Goal: Communication & Community: Answer question/provide support

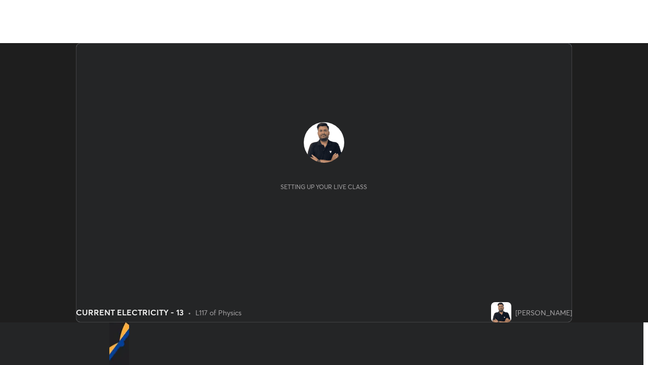
scroll to position [279, 648]
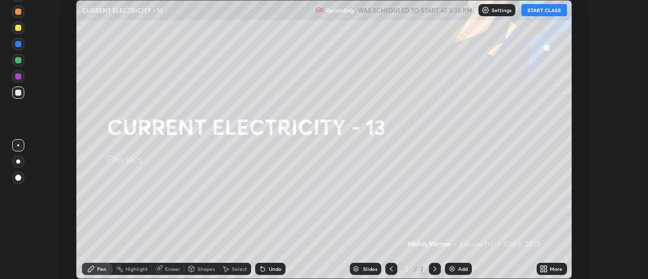
click at [556, 8] on button "START CLASS" at bounding box center [545, 10] width 46 height 12
click at [543, 271] on icon at bounding box center [542, 271] width 3 height 3
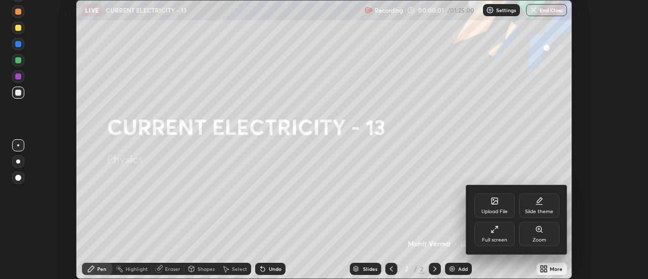
click at [496, 236] on div "Full screen" at bounding box center [495, 234] width 41 height 24
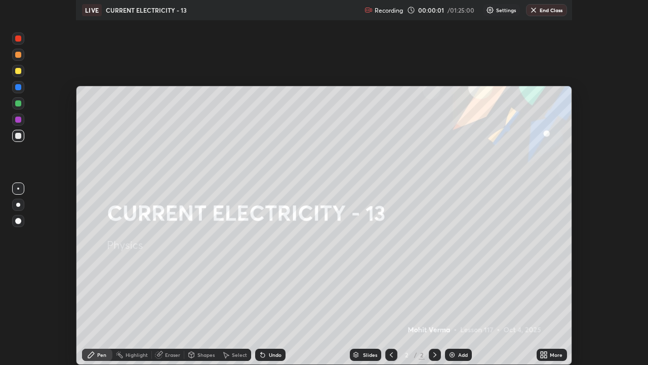
scroll to position [365, 648]
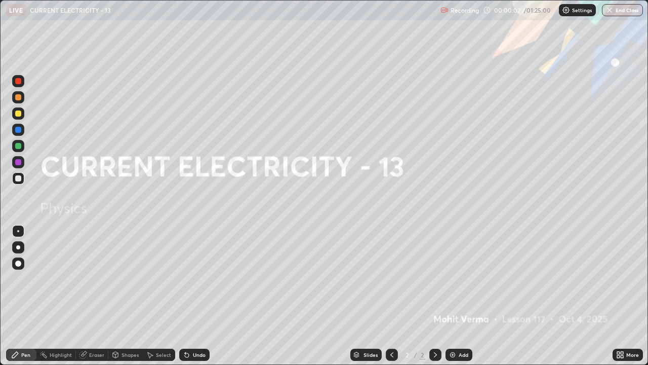
click at [463, 279] on div "Add" at bounding box center [464, 354] width 10 height 5
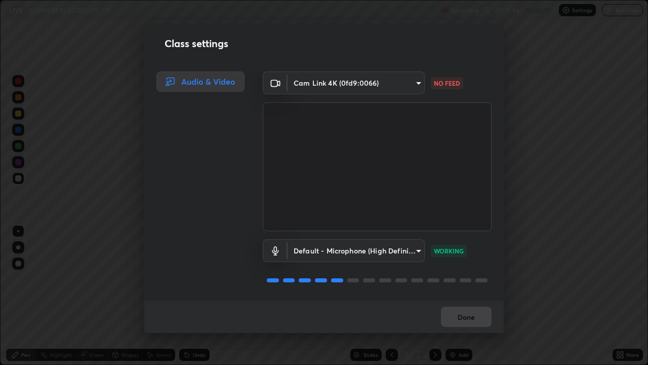
click at [473, 254] on div "Default - Microphone (High Definition Audio Device) default WORKING" at bounding box center [377, 250] width 229 height 23
click at [413, 84] on body "Erase all LIVE CURRENT ELECTRICITY - 13 Recording 00:15:57 / 01:25:00 Settings …" at bounding box center [324, 182] width 648 height 365
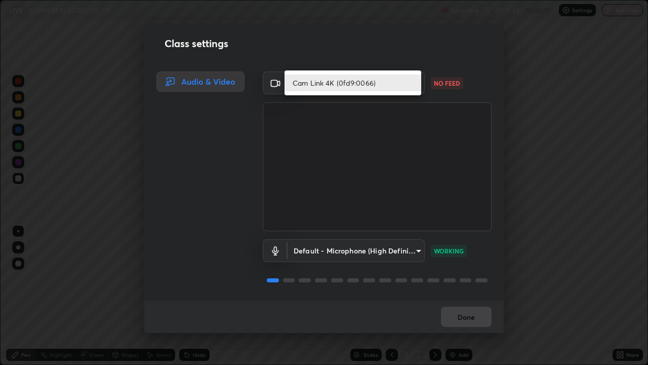
click at [391, 81] on li "Cam Link 4K (0fd9:0066)" at bounding box center [353, 82] width 137 height 17
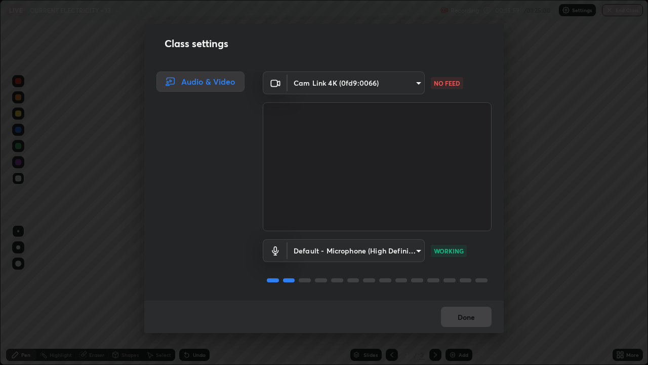
click at [407, 79] on body "Erase all LIVE CURRENT ELECTRICITY - 13 Recording 00:15:59 / 01:25:00 Settings …" at bounding box center [324, 182] width 648 height 365
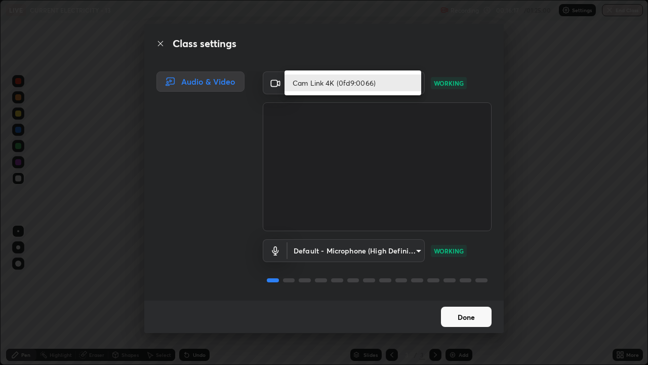
click at [472, 279] on div at bounding box center [324, 182] width 648 height 365
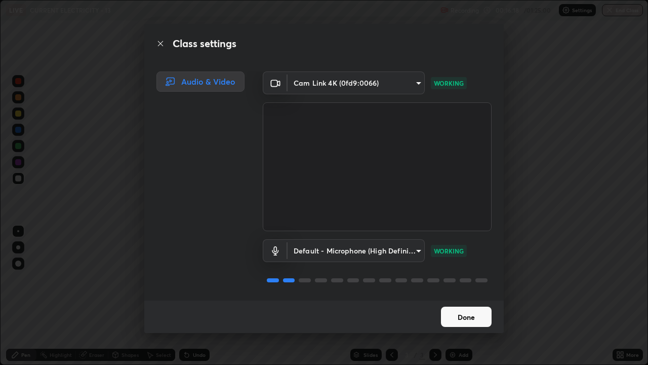
click at [464, 279] on button "Done" at bounding box center [466, 316] width 51 height 20
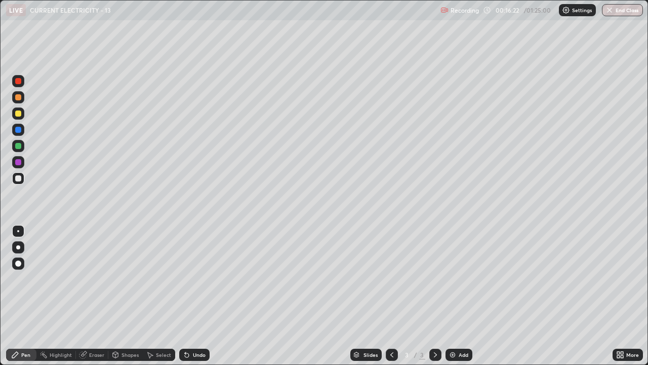
click at [453, 279] on img at bounding box center [453, 355] width 8 height 8
click at [392, 279] on icon at bounding box center [392, 355] width 8 height 8
click at [107, 279] on div "Eraser" at bounding box center [92, 355] width 32 height 12
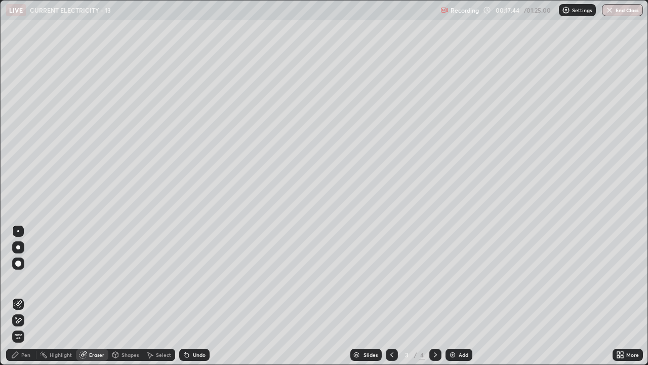
click at [18, 279] on span "Erase all" at bounding box center [18, 336] width 11 height 6
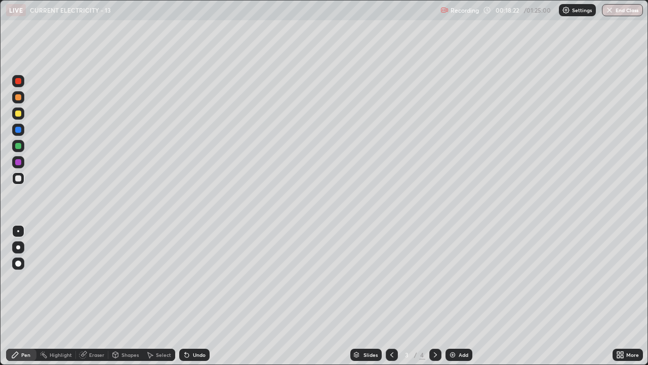
click at [194, 279] on div "Undo" at bounding box center [199, 354] width 13 height 5
click at [89, 279] on div "Eraser" at bounding box center [96, 354] width 15 height 5
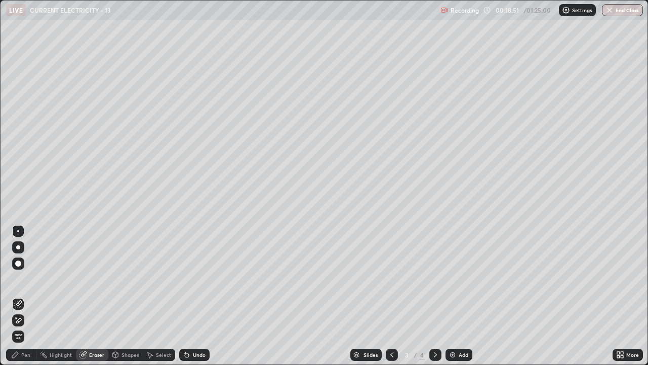
click at [30, 279] on div "Pen" at bounding box center [25, 354] width 9 height 5
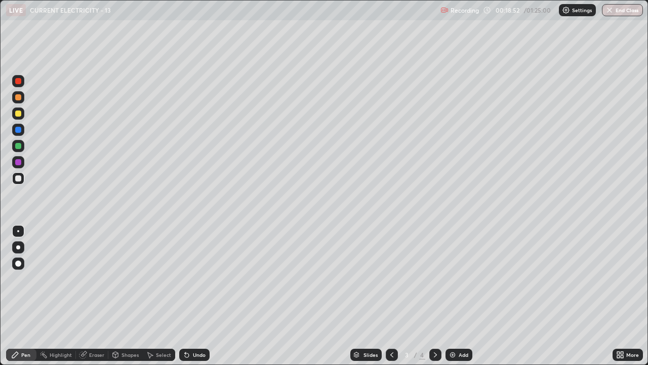
click at [22, 279] on div "Pen" at bounding box center [25, 354] width 9 height 5
click at [89, 279] on div "Eraser" at bounding box center [96, 354] width 15 height 5
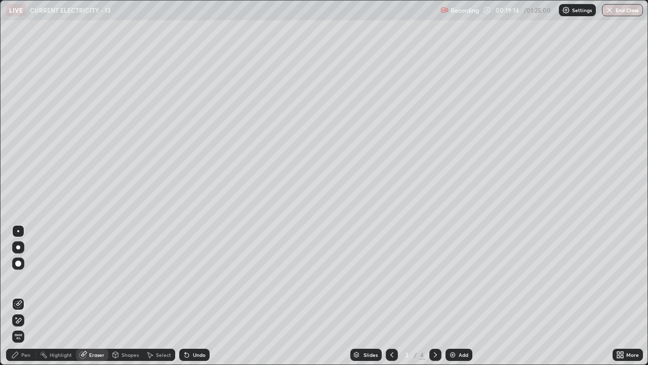
click at [24, 279] on div "Pen" at bounding box center [21, 355] width 30 height 12
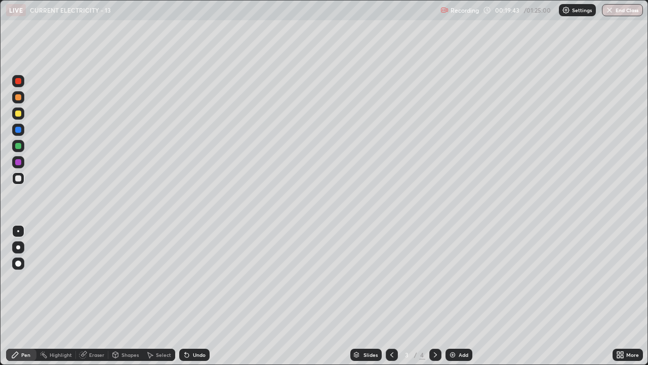
click at [198, 279] on div "Undo" at bounding box center [199, 354] width 13 height 5
click at [199, 279] on div "Undo" at bounding box center [199, 354] width 13 height 5
click at [199, 279] on div "Undo" at bounding box center [194, 355] width 30 height 12
click at [200, 279] on div "Undo" at bounding box center [199, 354] width 13 height 5
click at [199, 279] on div "Undo" at bounding box center [199, 354] width 13 height 5
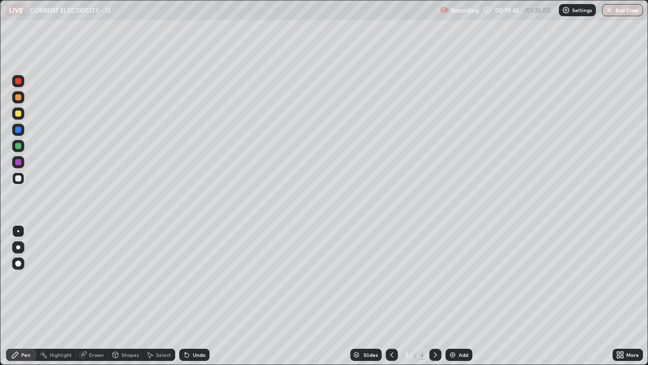
click at [198, 279] on div "Undo" at bounding box center [199, 354] width 13 height 5
click at [100, 279] on div "Eraser" at bounding box center [92, 355] width 32 height 12
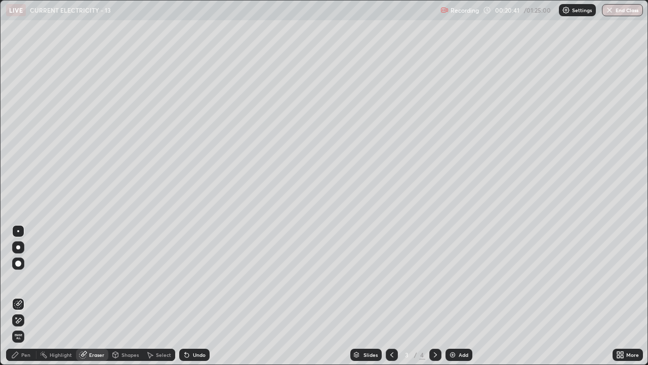
click at [28, 279] on div "Pen" at bounding box center [25, 354] width 9 height 5
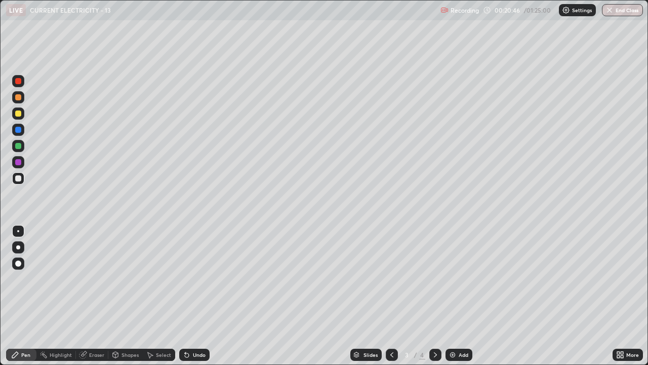
click at [82, 279] on icon at bounding box center [83, 355] width 7 height 7
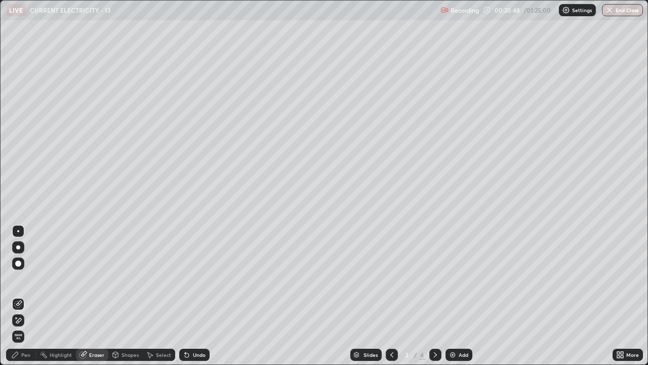
click at [30, 279] on div "Pen" at bounding box center [21, 355] width 30 height 12
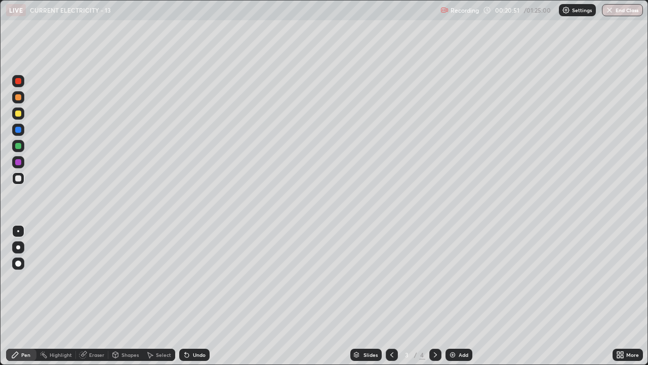
click at [90, 279] on div "Eraser" at bounding box center [96, 354] width 15 height 5
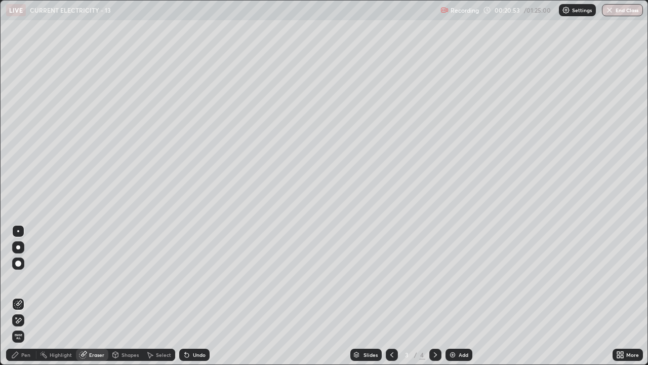
click at [31, 279] on div "Pen" at bounding box center [21, 355] width 30 height 12
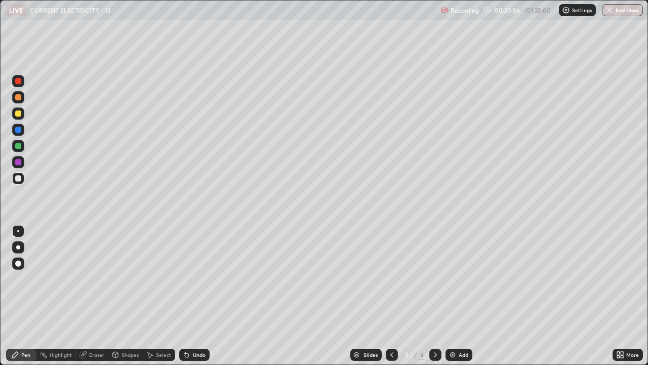
click at [98, 279] on div "Eraser" at bounding box center [96, 354] width 15 height 5
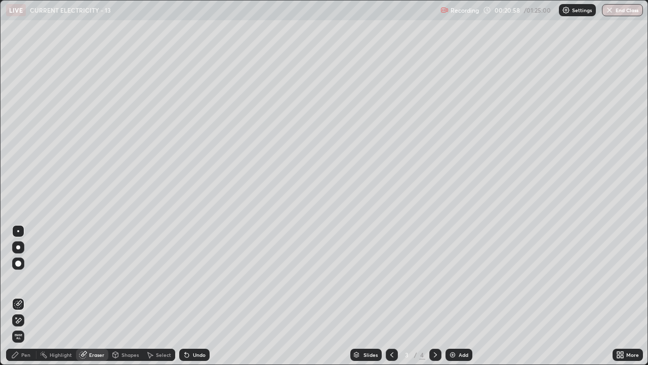
click at [19, 279] on icon at bounding box center [18, 320] width 8 height 9
click at [29, 279] on div "Pen" at bounding box center [25, 354] width 9 height 5
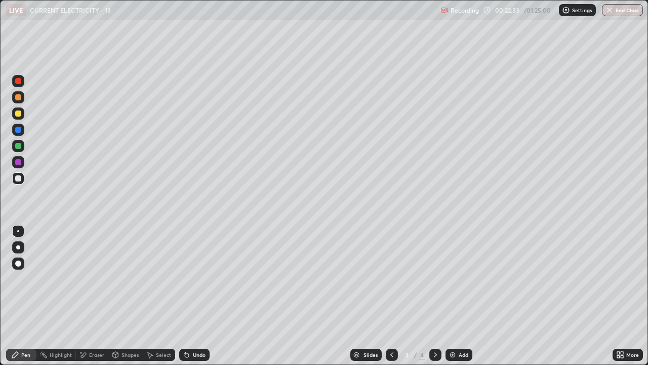
click at [466, 279] on div "Add" at bounding box center [459, 355] width 27 height 12
click at [391, 279] on icon at bounding box center [392, 355] width 8 height 8
click at [458, 279] on div "Add" at bounding box center [459, 355] width 27 height 12
click at [461, 279] on div "Add" at bounding box center [464, 354] width 10 height 5
click at [504, 279] on div "Slides 5 / 7 Add" at bounding box center [411, 354] width 403 height 20
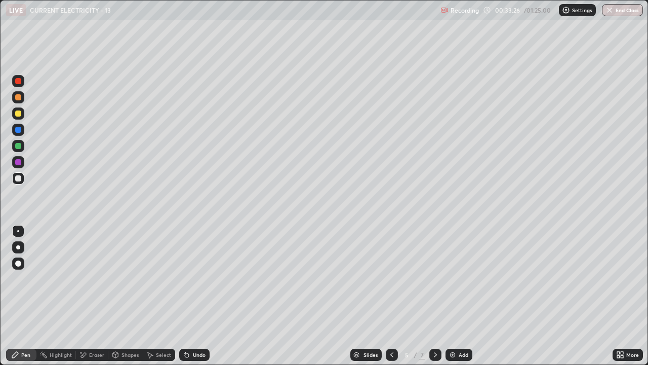
click at [439, 279] on div at bounding box center [436, 354] width 12 height 20
click at [391, 279] on icon at bounding box center [392, 355] width 8 height 8
click at [435, 279] on icon at bounding box center [436, 355] width 8 height 8
click at [202, 279] on div "Undo" at bounding box center [199, 354] width 13 height 5
click at [202, 279] on div "Undo" at bounding box center [194, 355] width 30 height 12
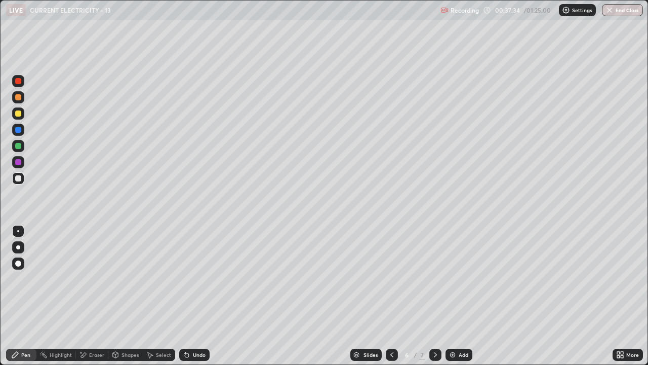
click at [372, 279] on div "Slides" at bounding box center [371, 354] width 14 height 5
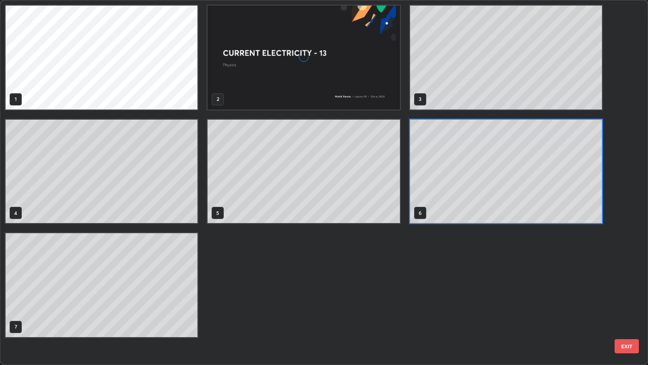
scroll to position [361, 642]
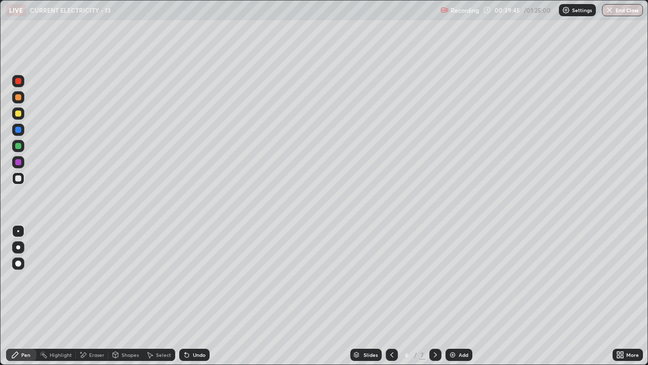
click at [435, 279] on icon at bounding box center [436, 355] width 8 height 8
click at [227, 279] on div "Slides 7 / 7 Add" at bounding box center [411, 354] width 403 height 20
click at [191, 279] on div "Undo" at bounding box center [194, 355] width 30 height 12
click at [466, 279] on div "Add" at bounding box center [459, 355] width 27 height 12
click at [375, 279] on div "Slides" at bounding box center [366, 355] width 31 height 12
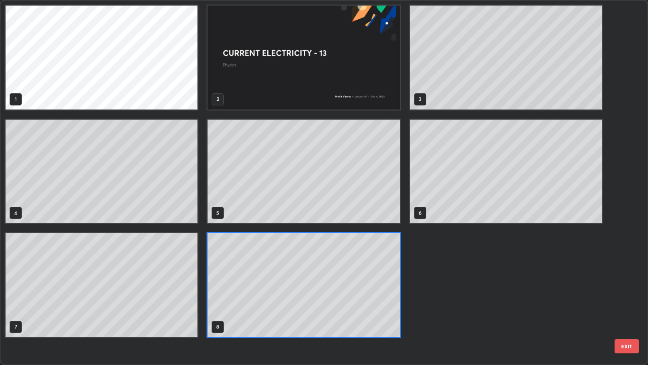
click at [339, 279] on div "1 2 3 4 5 6 7 8" at bounding box center [316, 183] width 630 height 364
click at [340, 279] on div "8" at bounding box center [304, 285] width 194 height 106
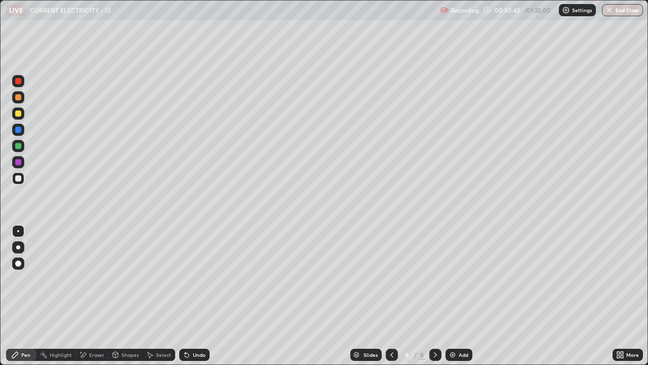
click at [93, 279] on div "Eraser" at bounding box center [96, 354] width 15 height 5
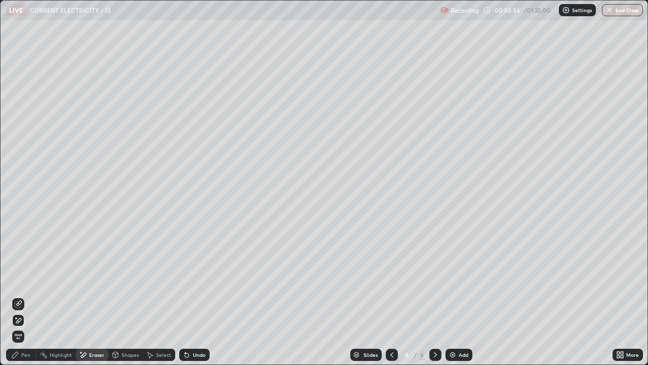
click at [22, 279] on div "Pen" at bounding box center [21, 355] width 30 height 12
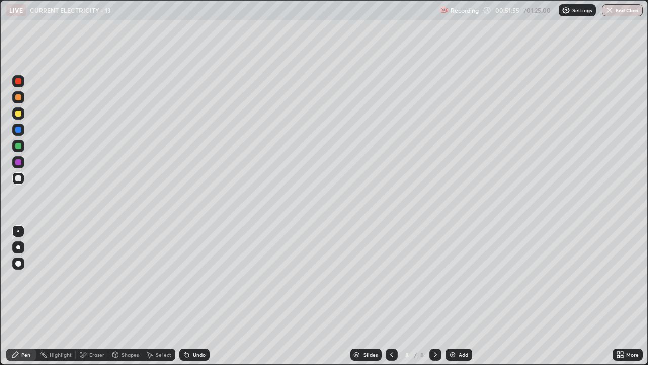
click at [97, 279] on div "Eraser" at bounding box center [96, 354] width 15 height 5
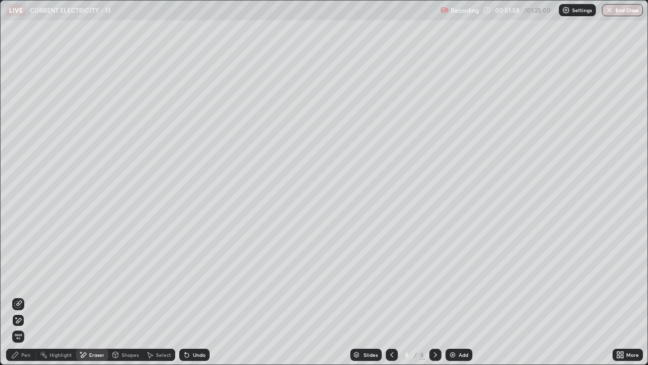
click at [26, 279] on div "Pen" at bounding box center [25, 354] width 9 height 5
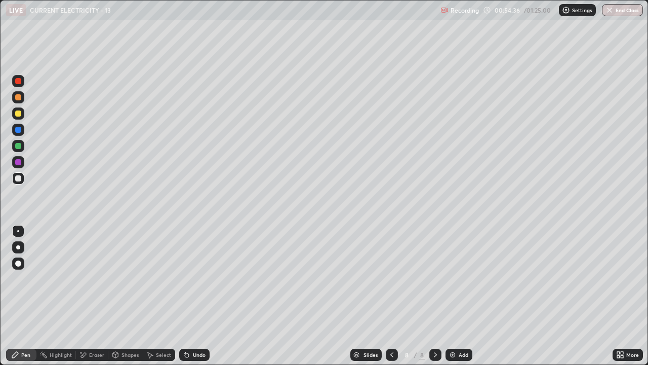
click at [90, 279] on div "Eraser" at bounding box center [96, 354] width 15 height 5
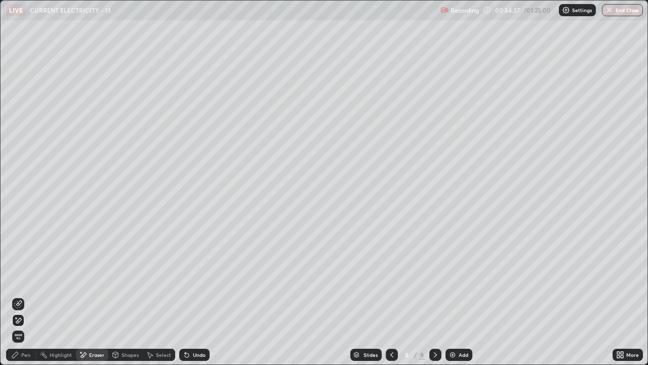
click at [18, 279] on span "Erase all" at bounding box center [18, 336] width 11 height 6
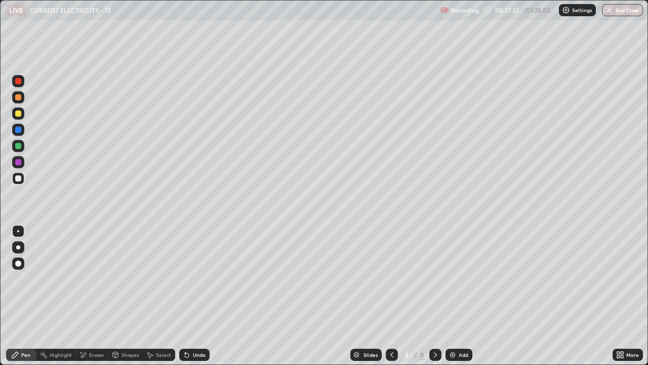
click at [189, 279] on icon at bounding box center [187, 355] width 8 height 8
click at [188, 279] on icon at bounding box center [187, 355] width 8 height 8
click at [185, 279] on icon at bounding box center [187, 355] width 4 height 4
click at [457, 279] on div "Add" at bounding box center [459, 355] width 27 height 12
click at [459, 279] on div "Add" at bounding box center [464, 354] width 10 height 5
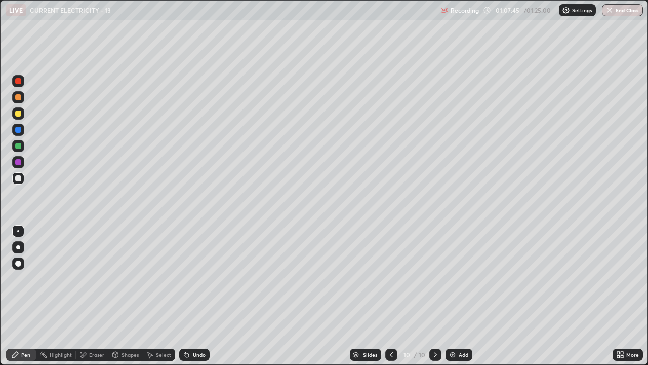
click at [19, 114] on div at bounding box center [18, 113] width 6 height 6
click at [96, 279] on div "Eraser" at bounding box center [96, 354] width 15 height 5
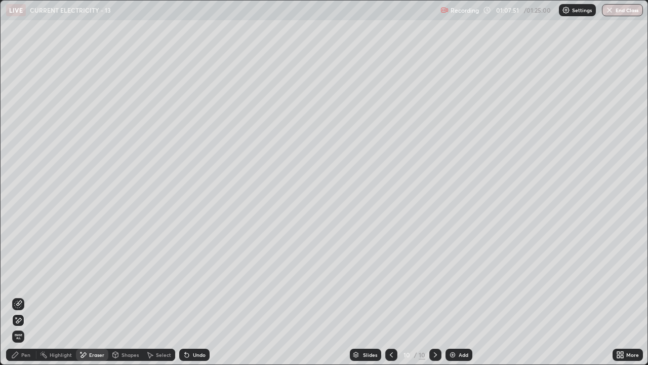
click at [193, 279] on div "Undo" at bounding box center [199, 354] width 13 height 5
click at [193, 279] on div "Undo" at bounding box center [194, 355] width 30 height 12
click at [22, 279] on div "Pen" at bounding box center [21, 355] width 30 height 12
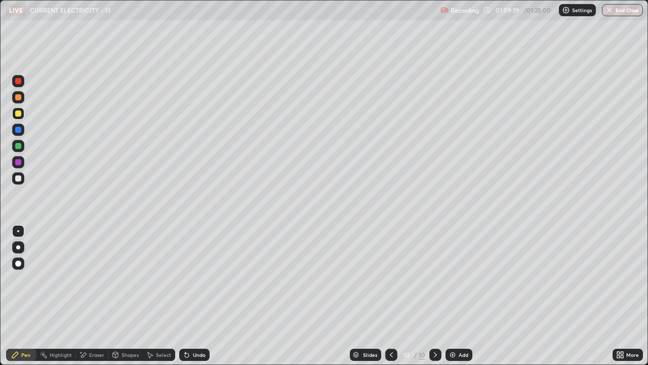
click at [29, 279] on div "Erase all" at bounding box center [18, 182] width 24 height 324
click at [21, 180] on div at bounding box center [18, 178] width 6 height 6
click at [96, 279] on div "Eraser" at bounding box center [96, 354] width 15 height 5
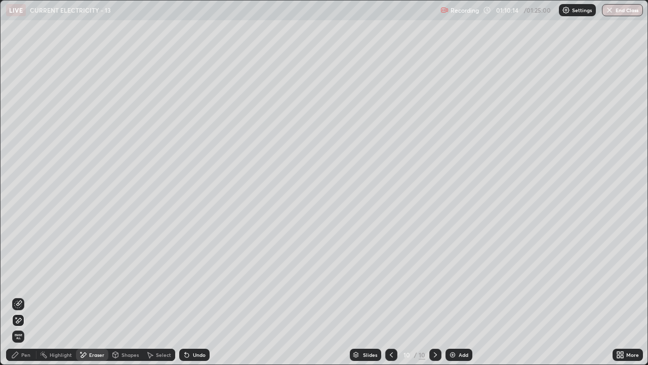
click at [29, 279] on div "Pen" at bounding box center [25, 354] width 9 height 5
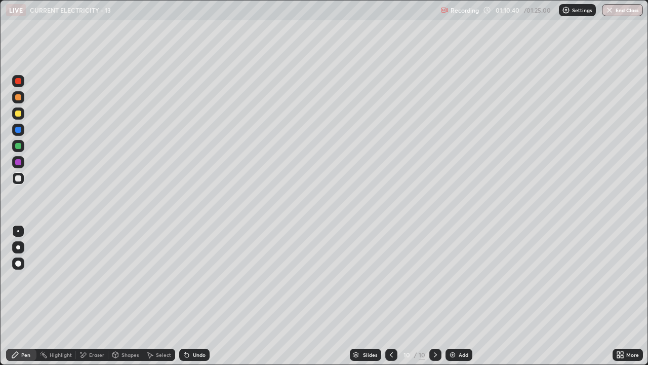
click at [101, 279] on div "Eraser" at bounding box center [96, 354] width 15 height 5
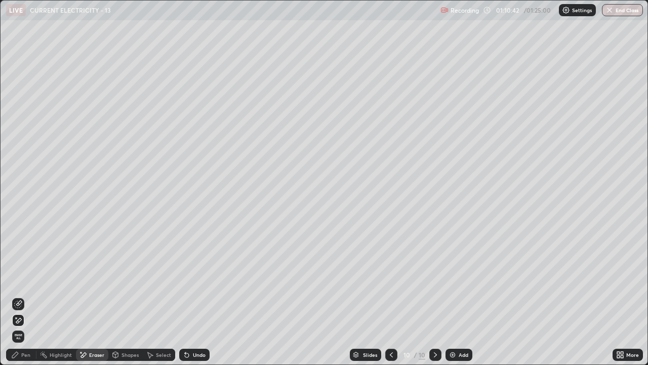
click at [29, 279] on div "Pen" at bounding box center [21, 355] width 30 height 12
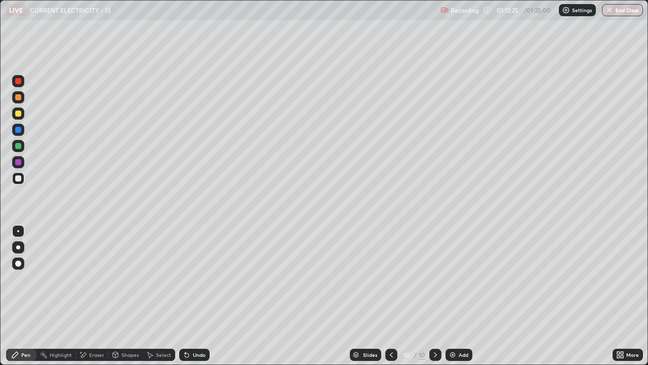
click at [102, 279] on div "Eraser" at bounding box center [92, 355] width 32 height 12
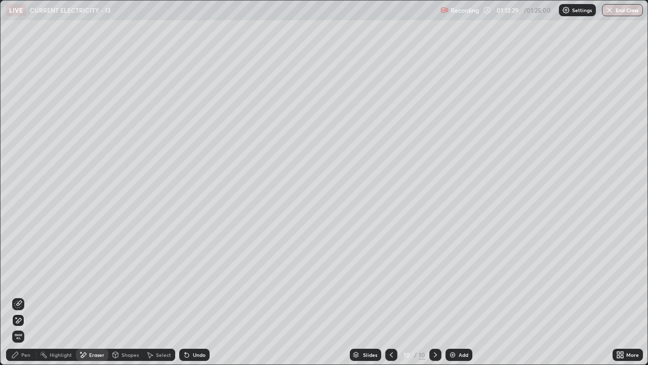
click at [29, 279] on div "Pen" at bounding box center [25, 354] width 9 height 5
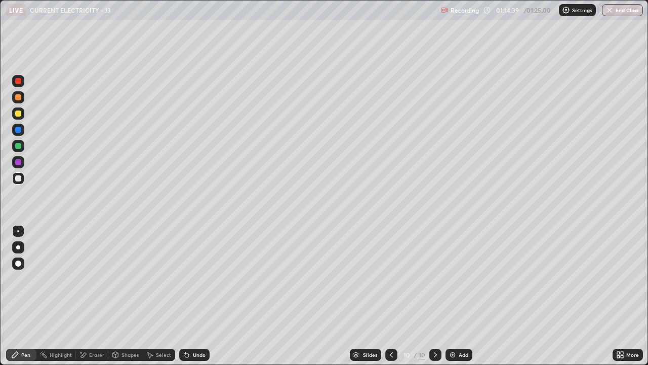
click at [18, 145] on div at bounding box center [18, 146] width 6 height 6
click at [451, 279] on div "Add" at bounding box center [459, 355] width 27 height 12
click at [19, 178] on div at bounding box center [18, 178] width 6 height 6
click at [193, 279] on div "Undo" at bounding box center [199, 354] width 13 height 5
click at [188, 279] on div "Undo" at bounding box center [194, 355] width 30 height 12
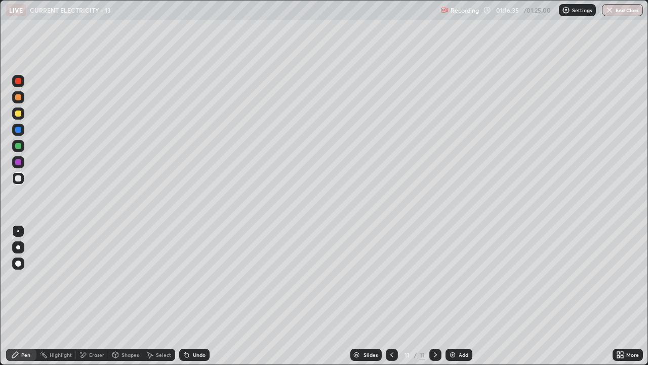
click at [197, 279] on div "Undo" at bounding box center [194, 355] width 30 height 12
click at [195, 279] on div "Undo" at bounding box center [194, 355] width 30 height 12
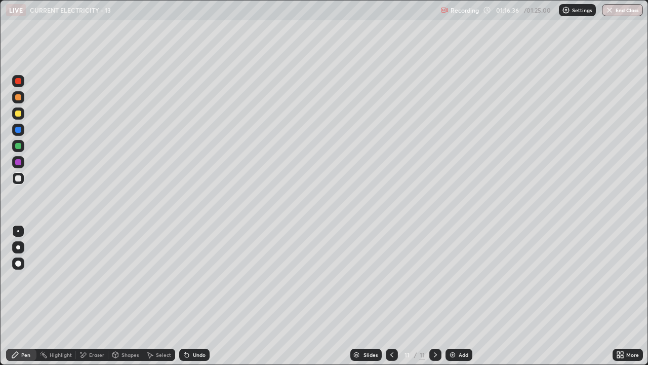
click at [194, 279] on div "Undo" at bounding box center [194, 355] width 30 height 12
click at [191, 279] on div "Undo" at bounding box center [194, 355] width 30 height 12
click at [193, 279] on div "Undo" at bounding box center [199, 354] width 13 height 5
click at [190, 279] on div "Undo" at bounding box center [194, 355] width 30 height 12
click at [202, 279] on div "Undo" at bounding box center [199, 354] width 13 height 5
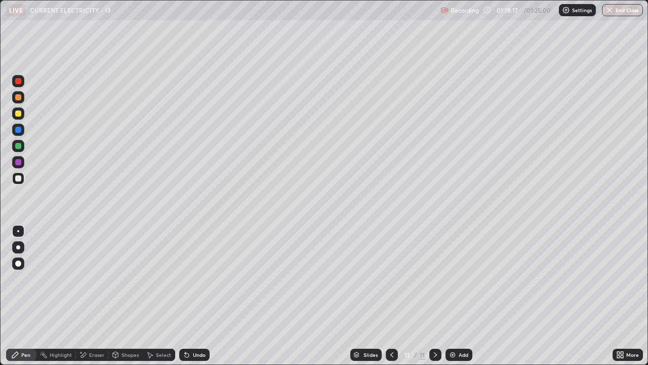
click at [199, 279] on div "Undo" at bounding box center [199, 354] width 13 height 5
click at [200, 279] on div "Undo" at bounding box center [199, 354] width 13 height 5
click at [102, 279] on div "Eraser" at bounding box center [92, 355] width 32 height 12
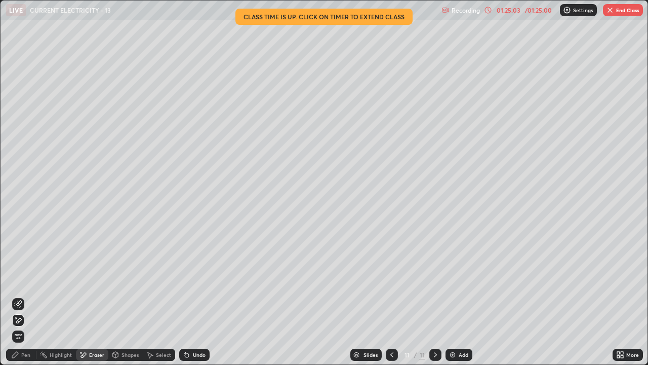
click at [627, 7] on button "End Class" at bounding box center [623, 10] width 40 height 12
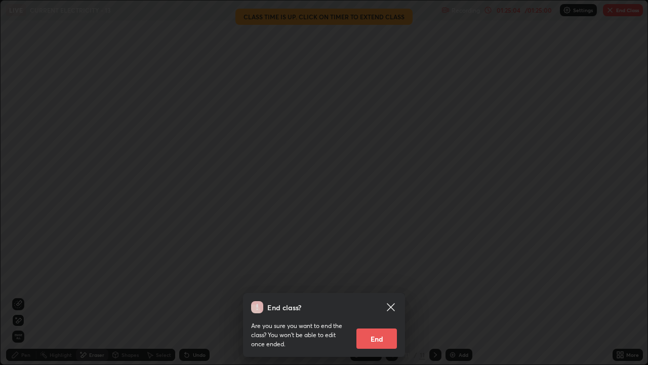
click at [383, 279] on button "End" at bounding box center [377, 338] width 41 height 20
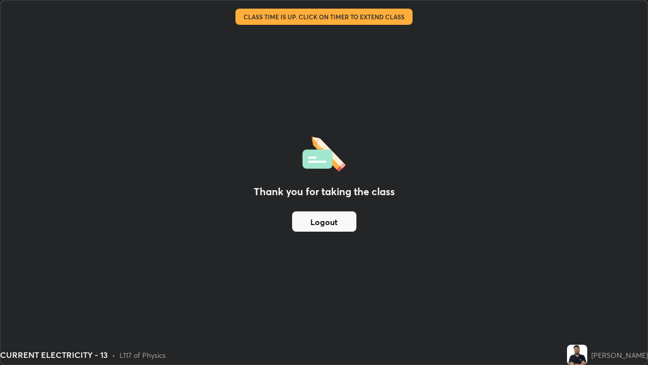
click at [346, 223] on button "Logout" at bounding box center [324, 221] width 64 height 20
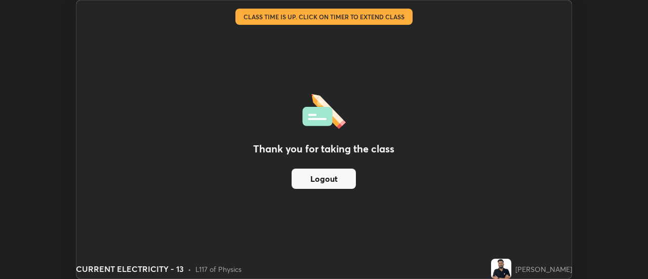
scroll to position [50381, 50012]
